Goal: Transaction & Acquisition: Subscribe to service/newsletter

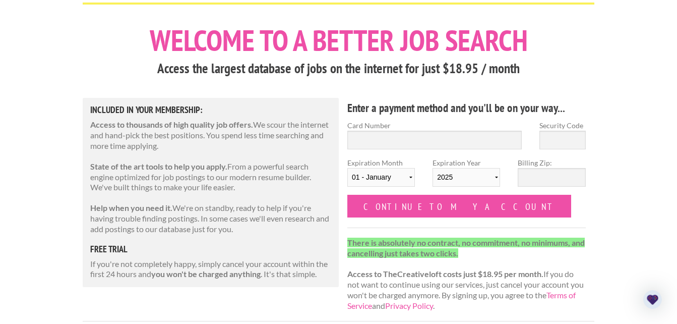
scroll to position [50, 0]
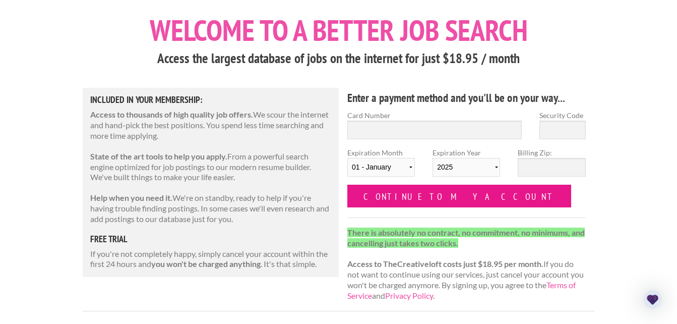
click at [394, 194] on input "Continue to my account" at bounding box center [459, 196] width 224 height 23
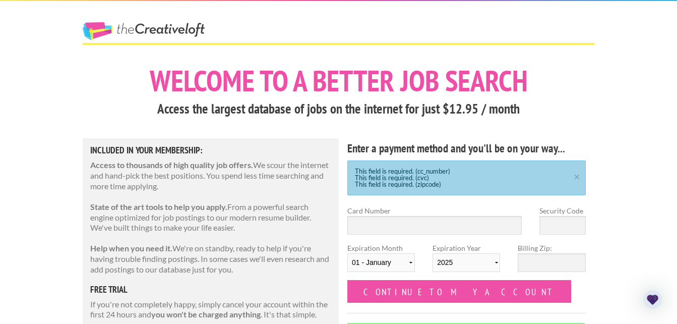
click at [188, 31] on link "The Creative Loft" at bounding box center [144, 31] width 122 height 18
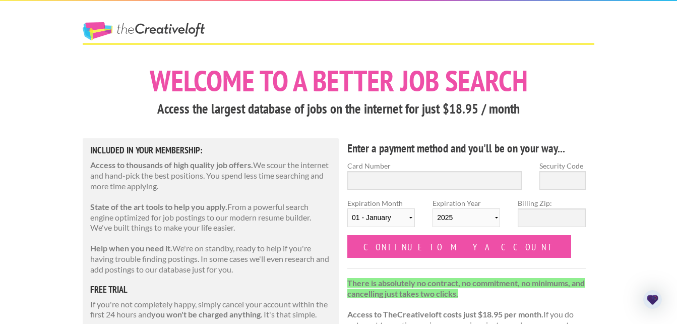
click at [177, 31] on link "The Creative Loft" at bounding box center [144, 31] width 122 height 18
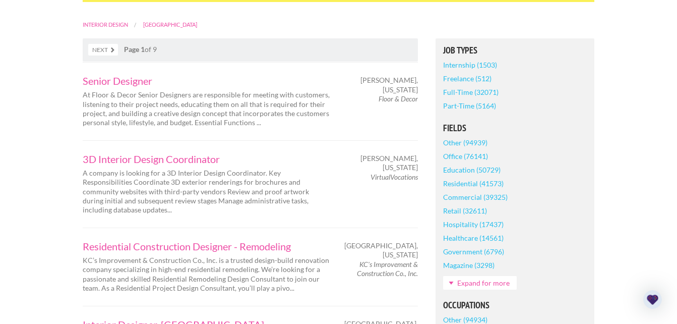
scroll to position [319, 0]
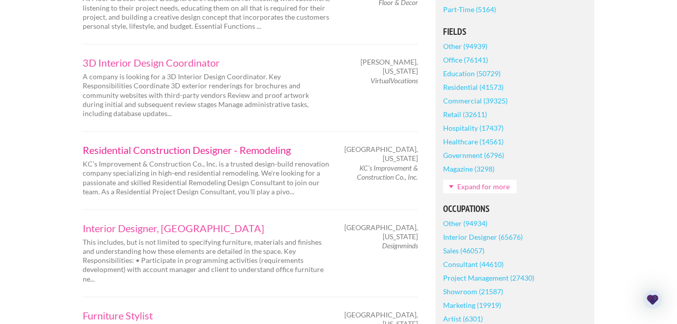
click at [199, 145] on link "Residential Construction Designer - Remodeling" at bounding box center [206, 150] width 247 height 10
